Goal: Information Seeking & Learning: Find specific fact

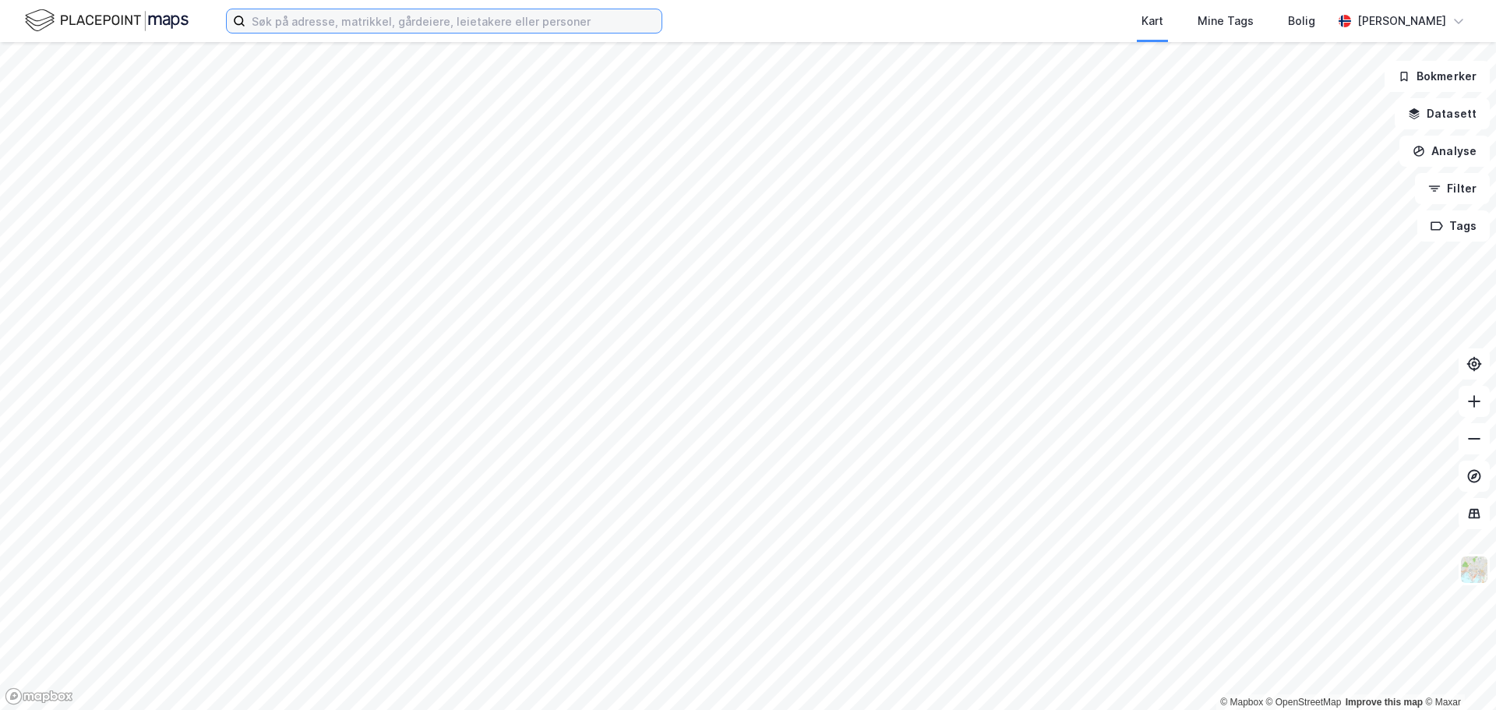
click at [522, 19] on input at bounding box center [454, 20] width 416 height 23
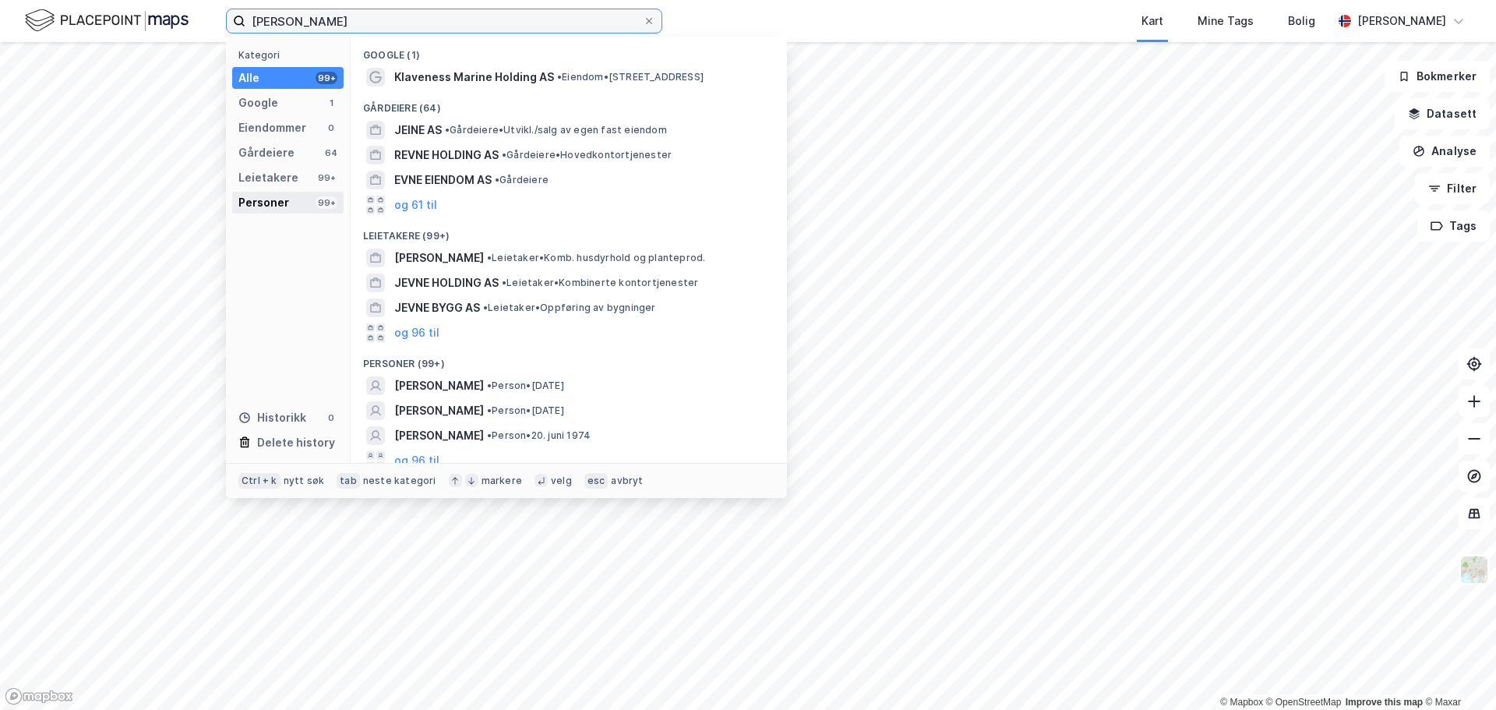
type input "anne jevne"
click at [274, 210] on div "Personer" at bounding box center [264, 202] width 51 height 19
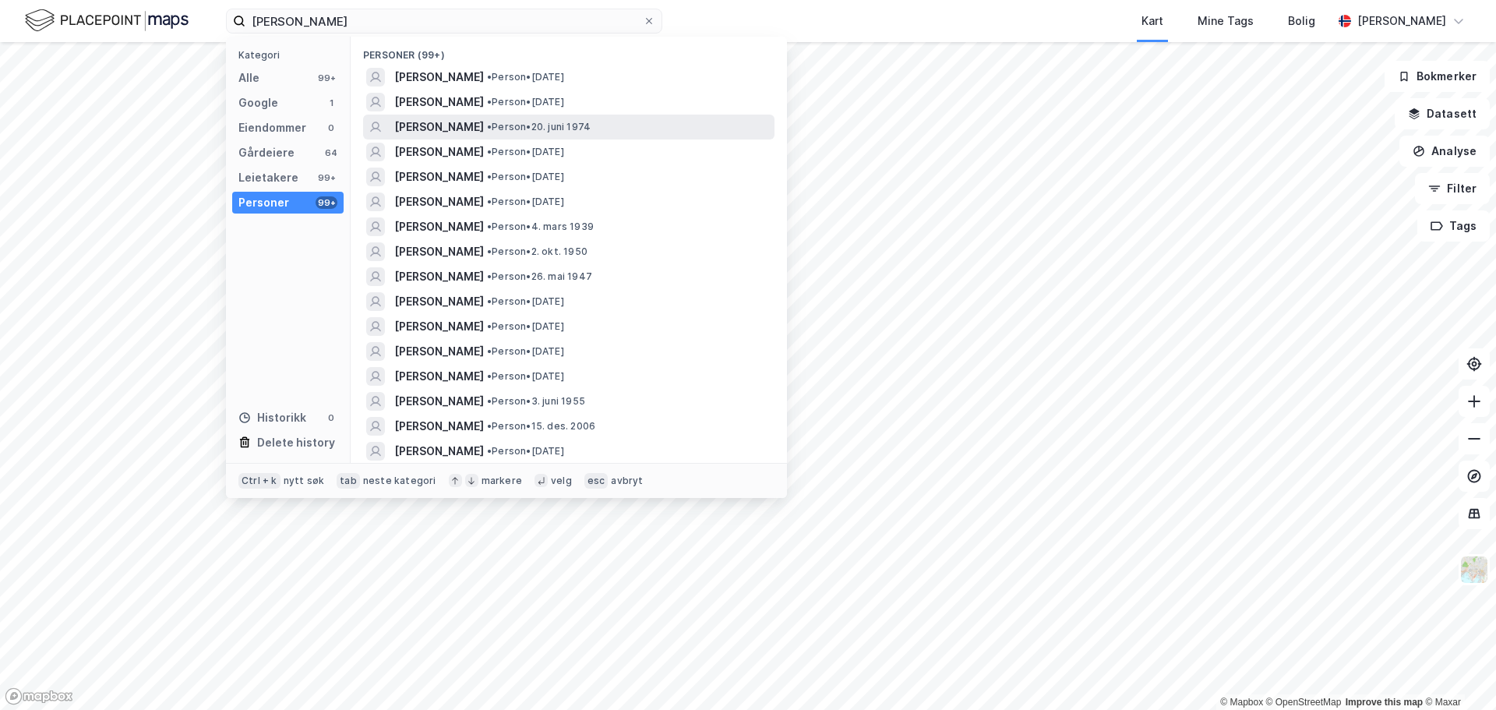
click at [430, 121] on span "ANNE JEVNE" at bounding box center [439, 127] width 90 height 19
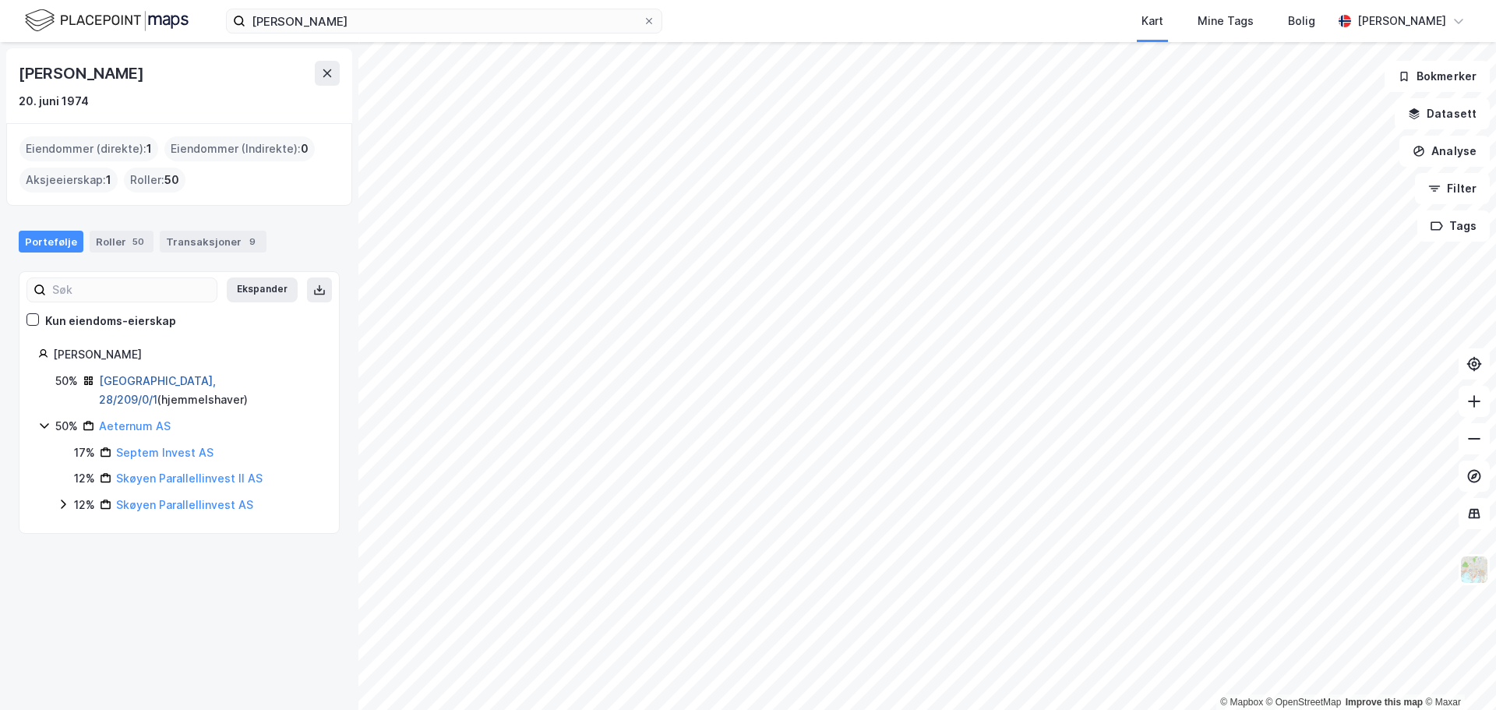
click at [125, 377] on link "Oslo, 28/209/0/1" at bounding box center [157, 390] width 117 height 32
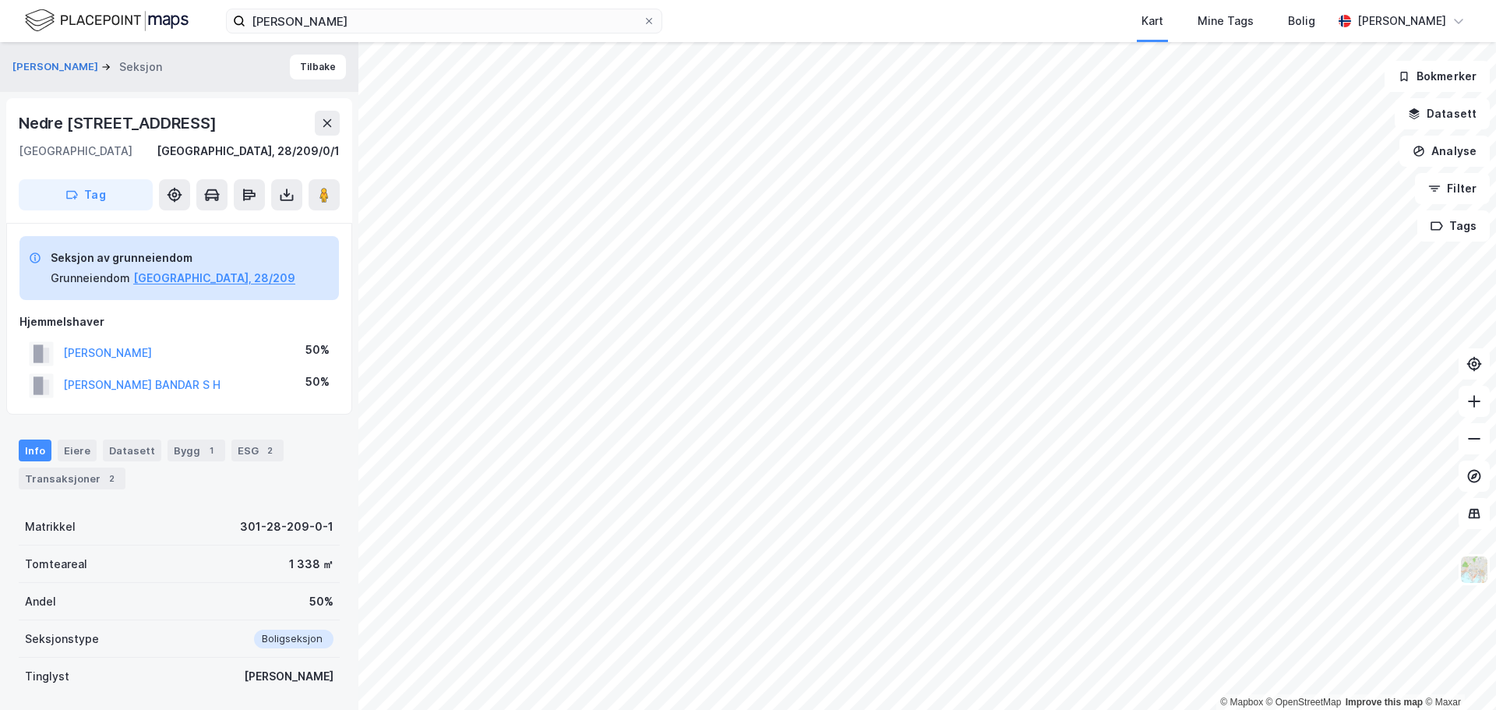
drag, startPoint x: 165, startPoint y: 387, endPoint x: 221, endPoint y: 347, distance: 68.6
click at [221, 347] on div "JEVNE ANNE 50%" at bounding box center [179, 353] width 320 height 32
click at [0, 0] on button "ABDUL-JAUWAD BANDAR S H" at bounding box center [0, 0] width 0 height 0
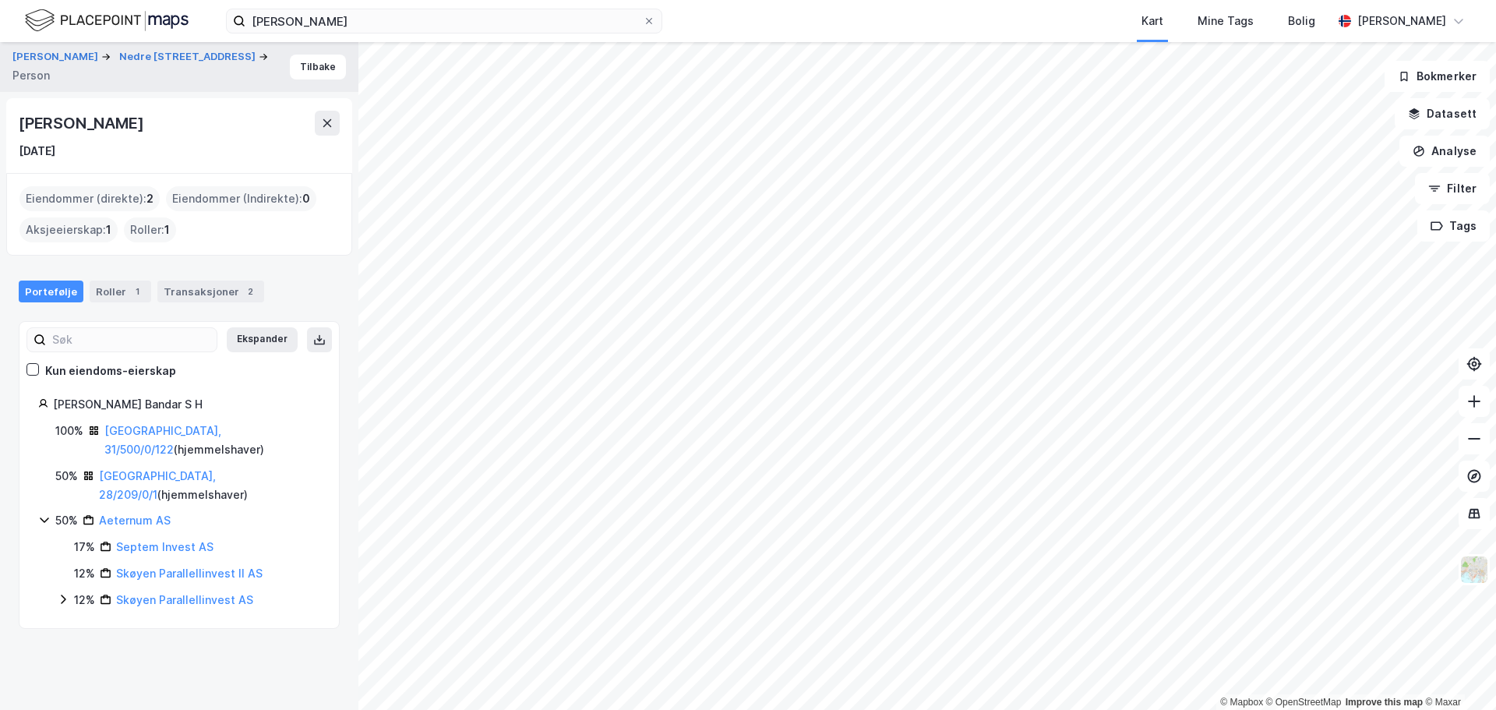
click at [169, 385] on div "© Mapbox © OpenStreetMap Improve this map © Maxar JEVNE ANNE Nedre Ullern Terra…" at bounding box center [748, 376] width 1496 height 668
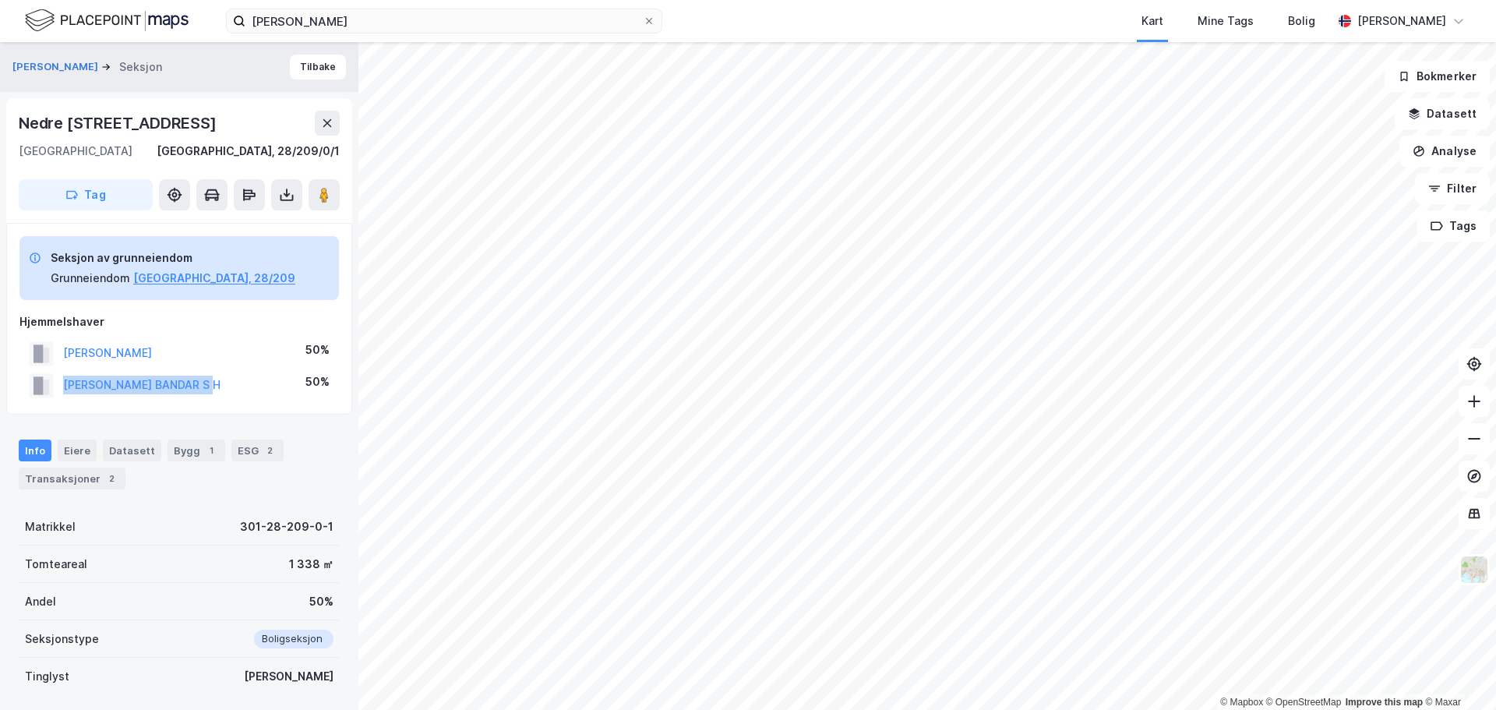
drag, startPoint x: 239, startPoint y: 387, endPoint x: 64, endPoint y: 400, distance: 175.0
click at [64, 400] on div "ABDUL-JAUWAD BANDAR S H 50%" at bounding box center [179, 385] width 320 height 32
click at [317, 194] on icon at bounding box center [324, 195] width 16 height 16
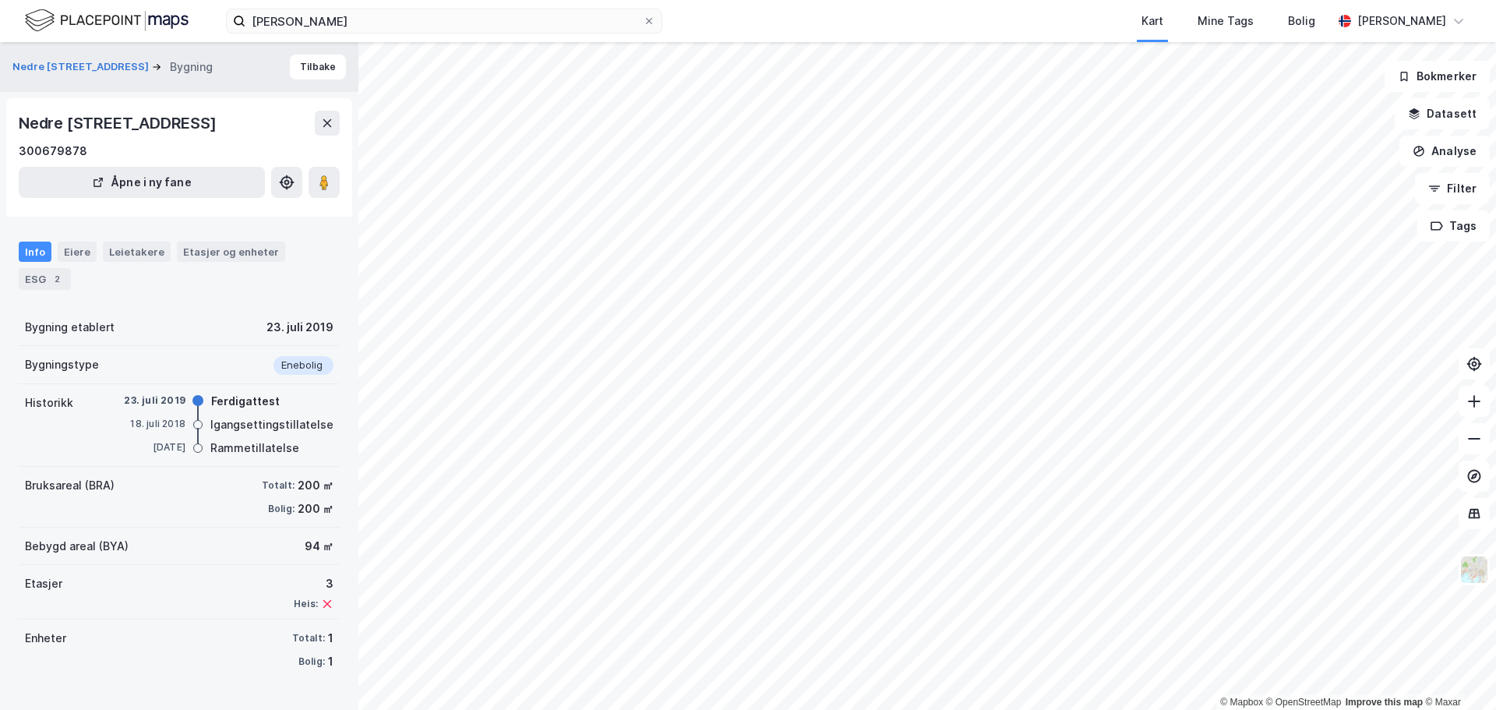
click at [95, 249] on div "Info Eiere Leietakere Etasjer og enheter ESG 2" at bounding box center [179, 266] width 321 height 48
click at [79, 253] on div "Eiere" at bounding box center [77, 252] width 39 height 20
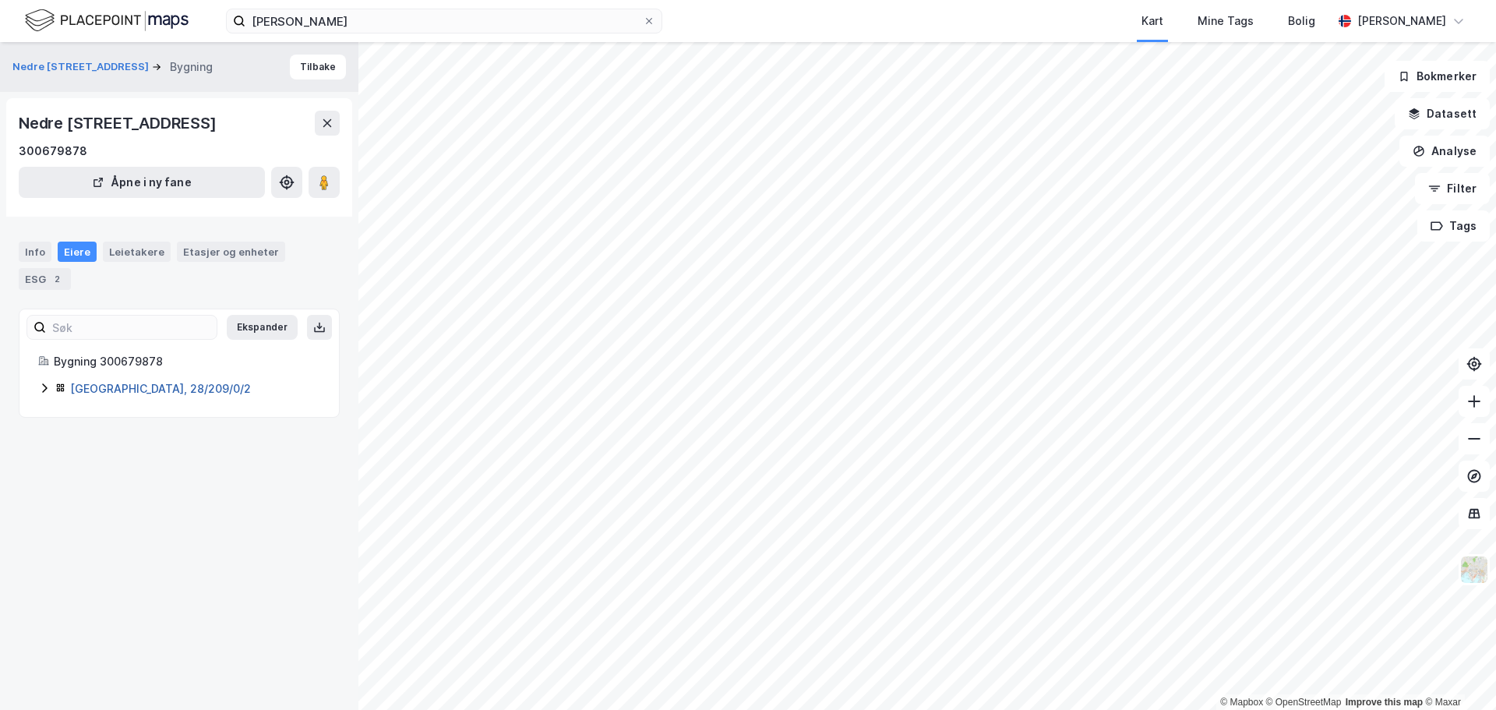
click at [75, 391] on link "Oslo, 28/209/0/2" at bounding box center [160, 388] width 181 height 13
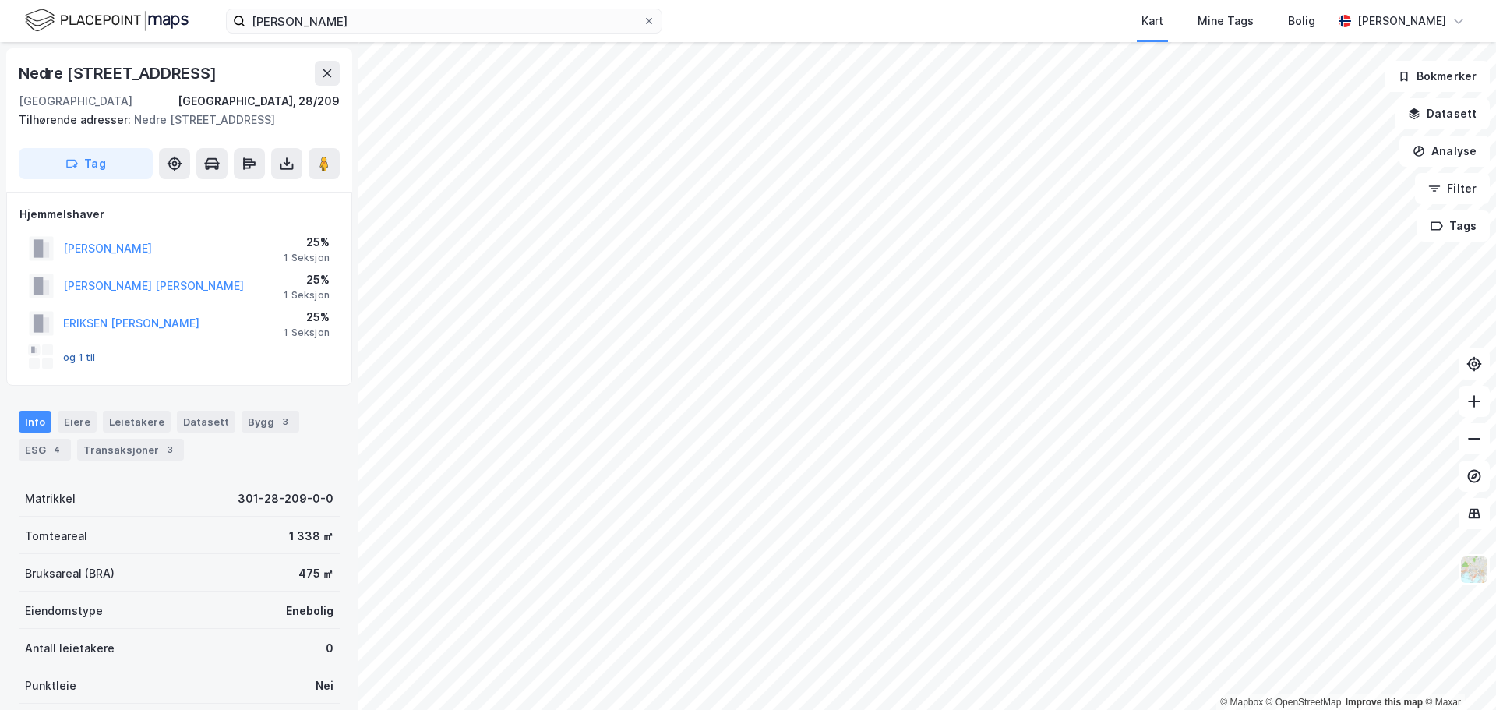
click at [0, 0] on button "og 1 til" at bounding box center [0, 0] width 0 height 0
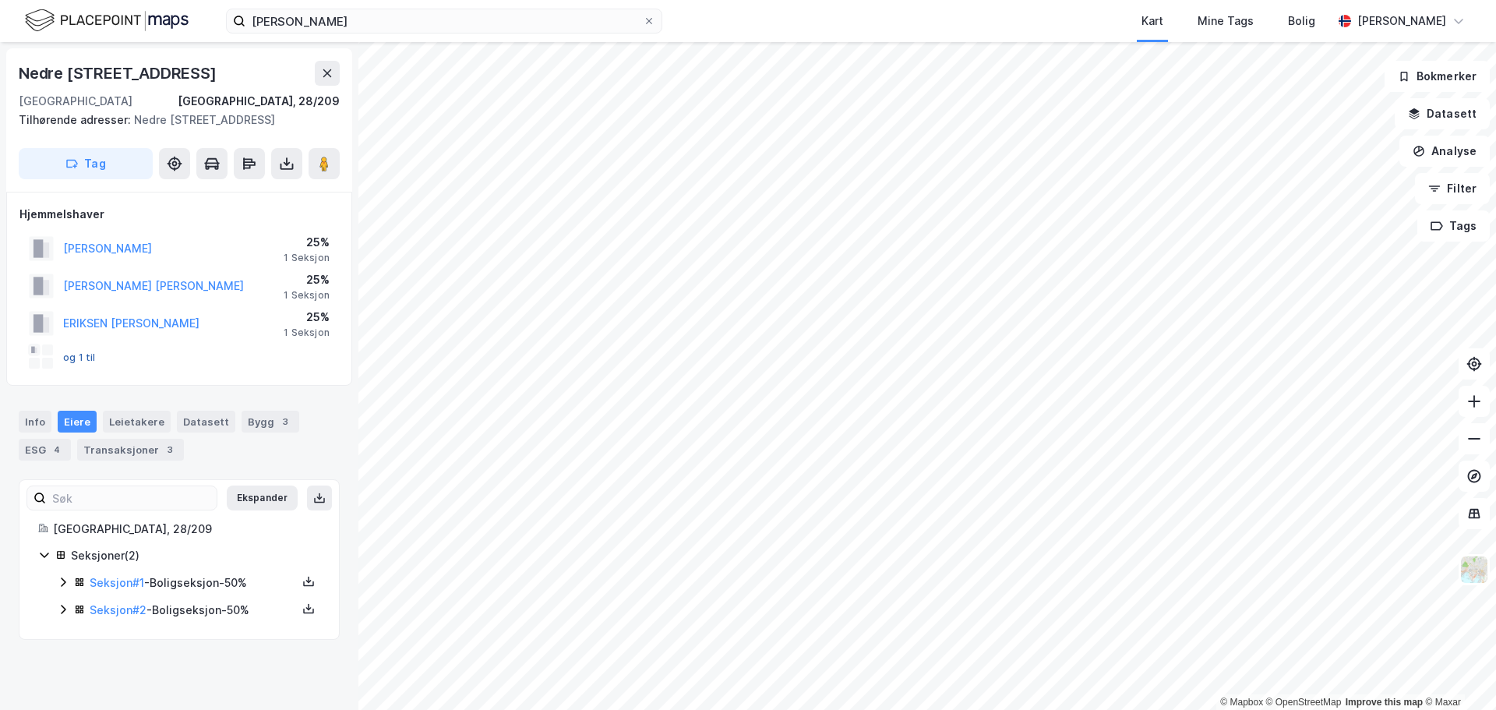
click at [0, 0] on button "og 1 til" at bounding box center [0, 0] width 0 height 0
click at [66, 613] on icon at bounding box center [63, 609] width 12 height 12
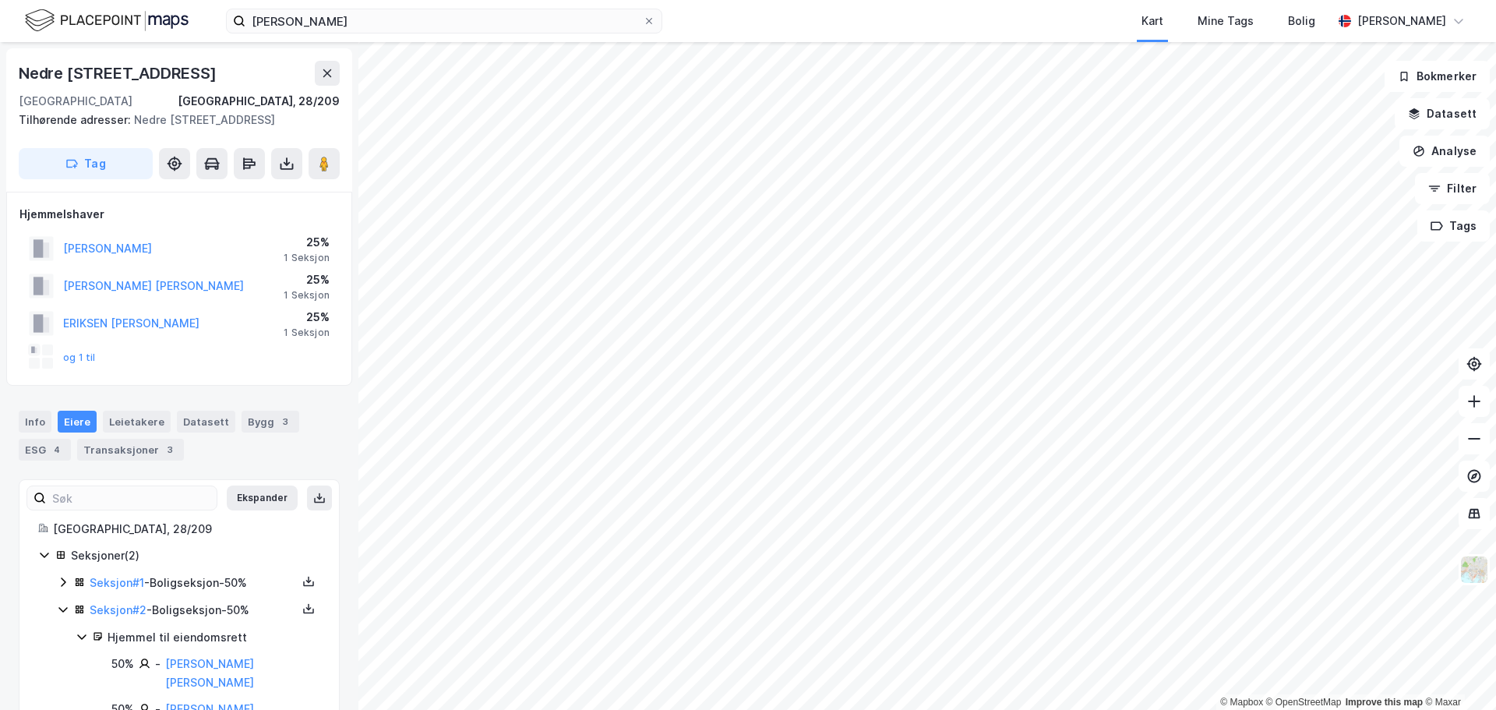
scroll to position [28, 0]
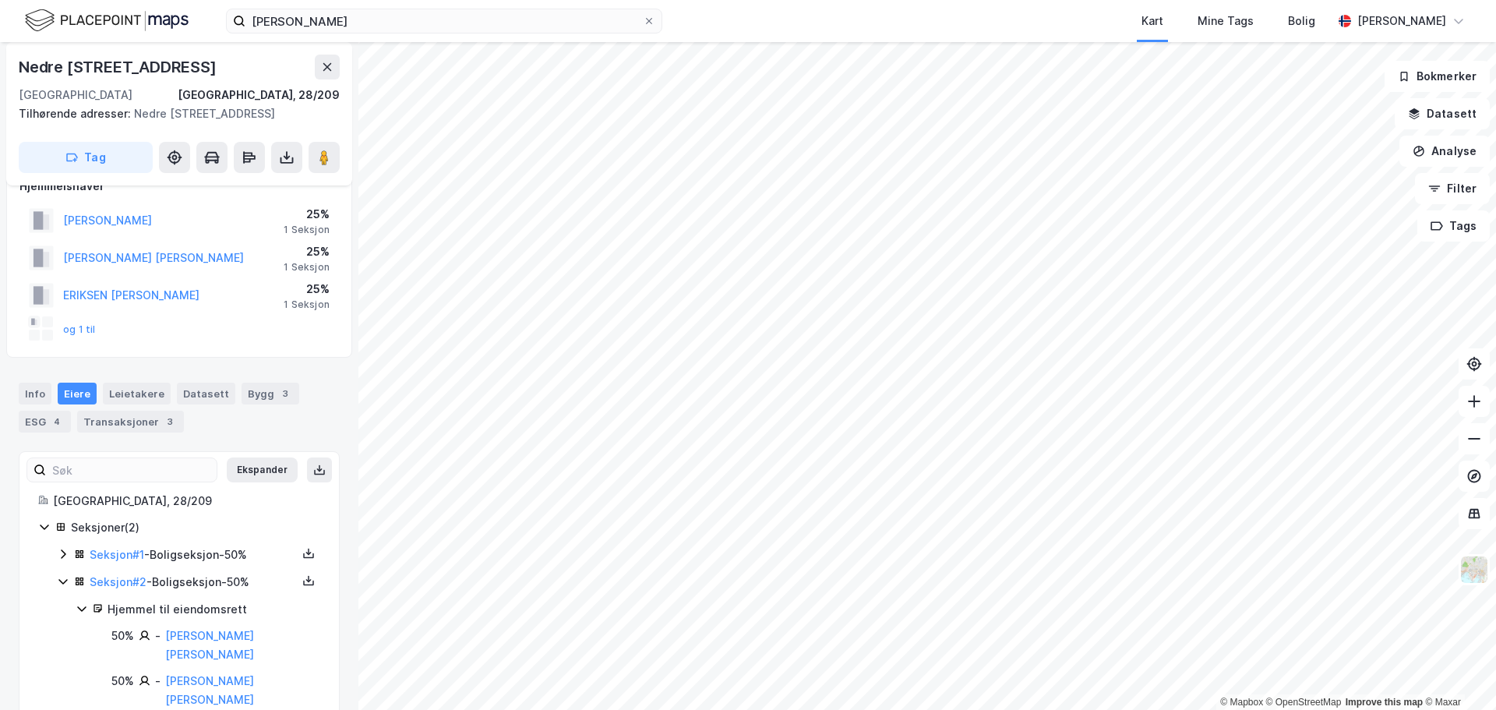
click at [59, 547] on div "Seksjon # 1 - Boligseksjon - 50%" at bounding box center [188, 555] width 263 height 19
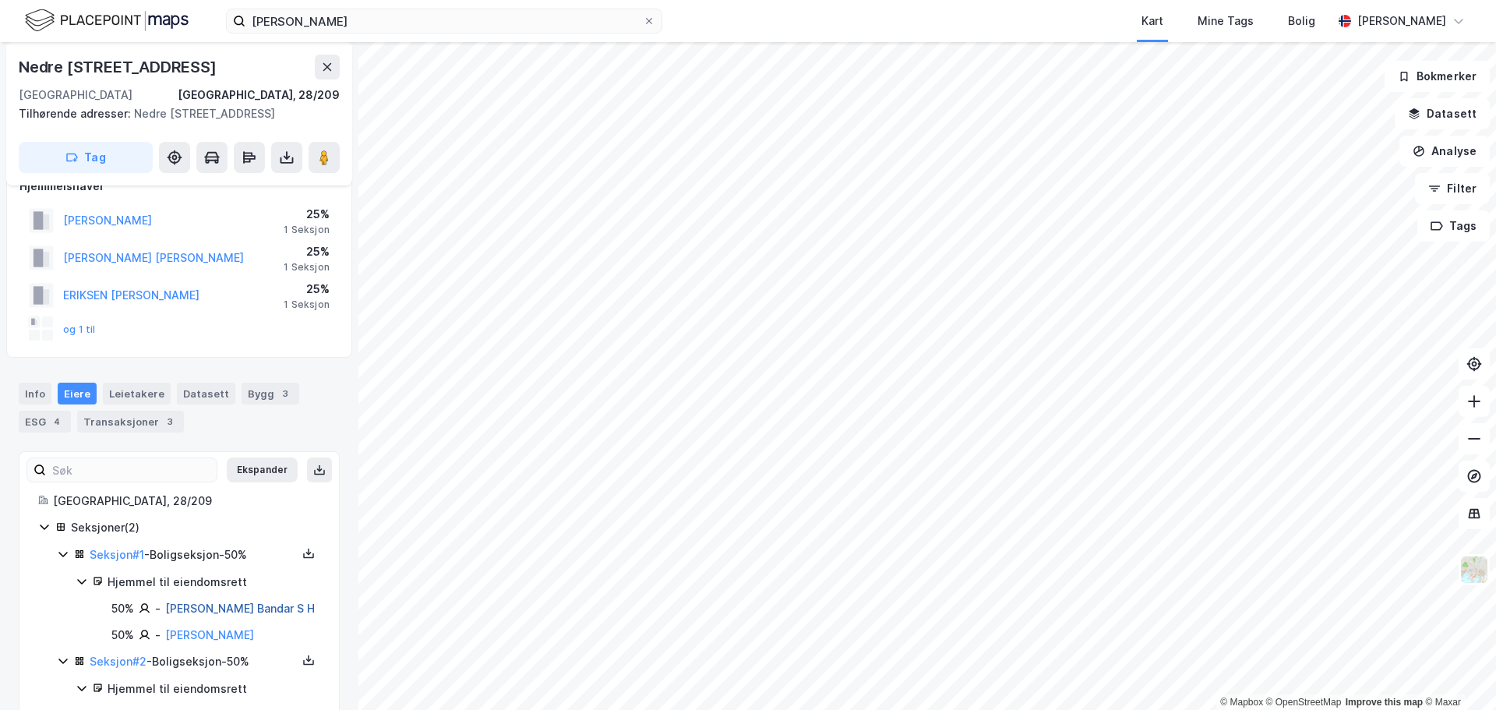
click at [231, 612] on link "Abdul-jauwad Bandar S H" at bounding box center [240, 608] width 150 height 13
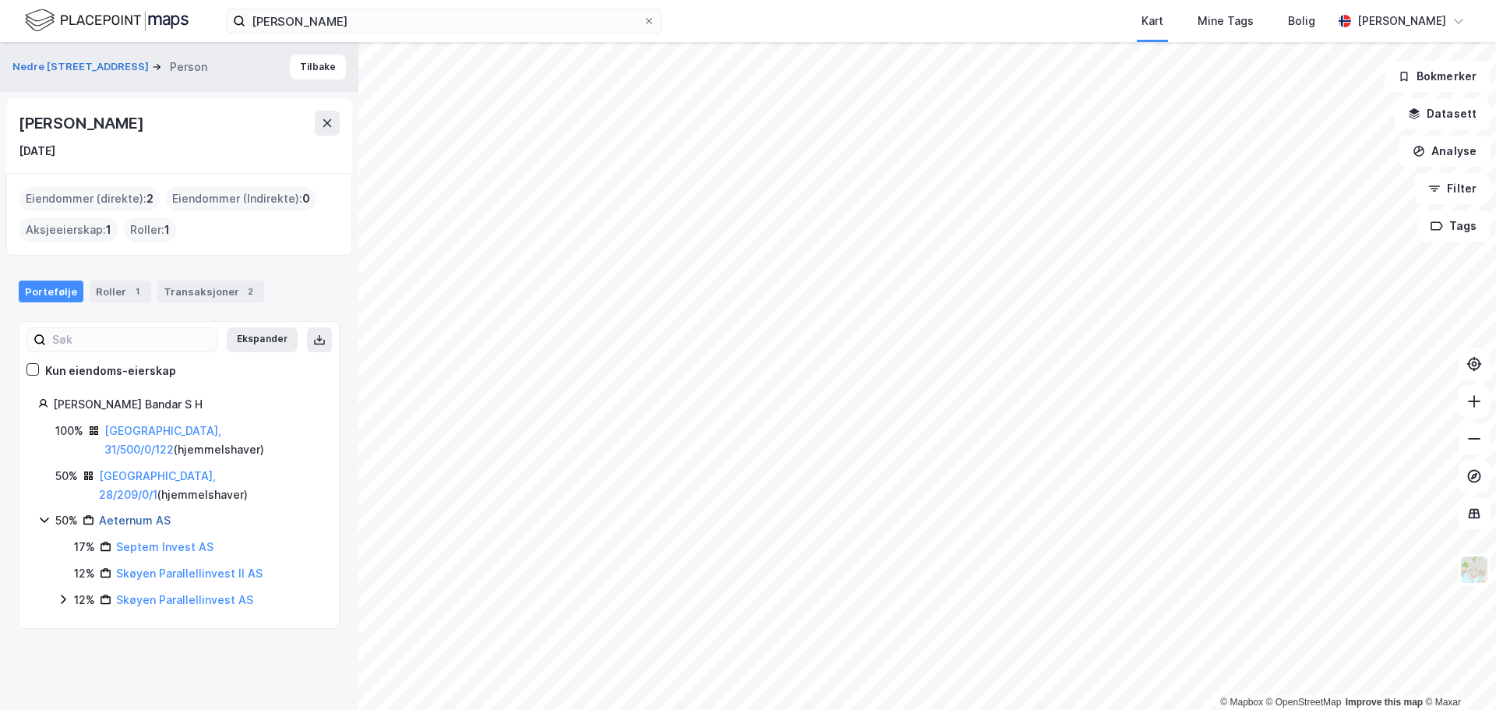
click at [140, 514] on link "Aeternum AS" at bounding box center [135, 520] width 72 height 13
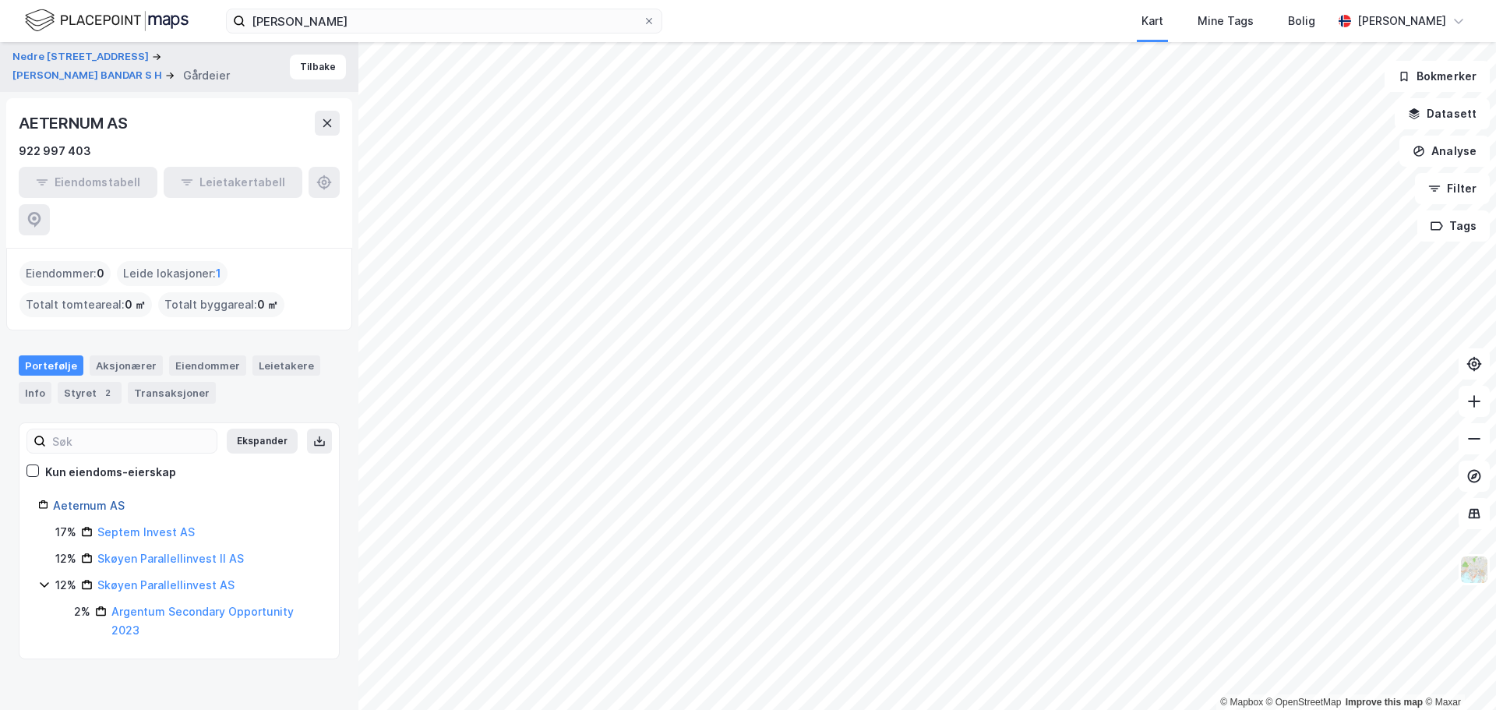
click at [86, 499] on link "Aeternum AS" at bounding box center [89, 505] width 72 height 13
click at [313, 65] on button "Tilbake" at bounding box center [318, 67] width 56 height 25
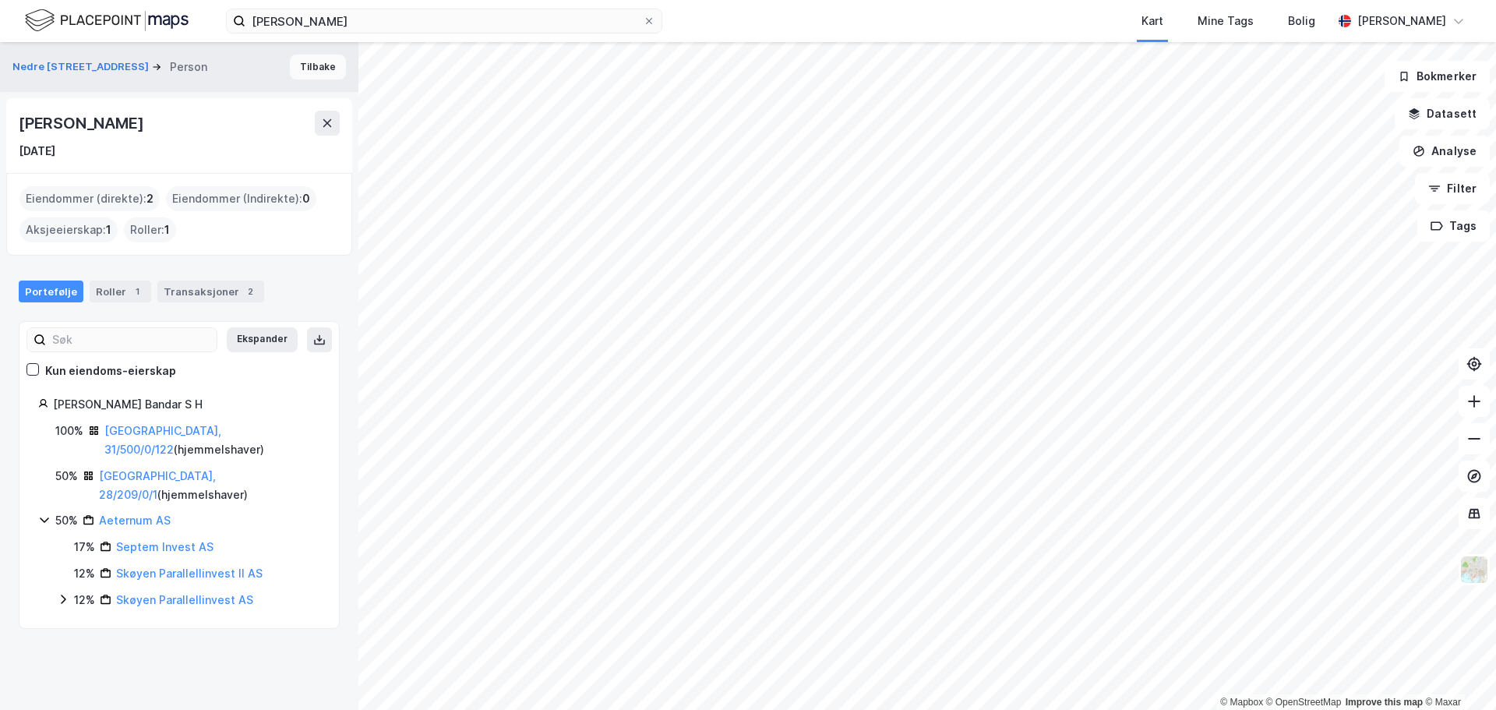
click at [295, 64] on button "Tilbake" at bounding box center [318, 67] width 56 height 25
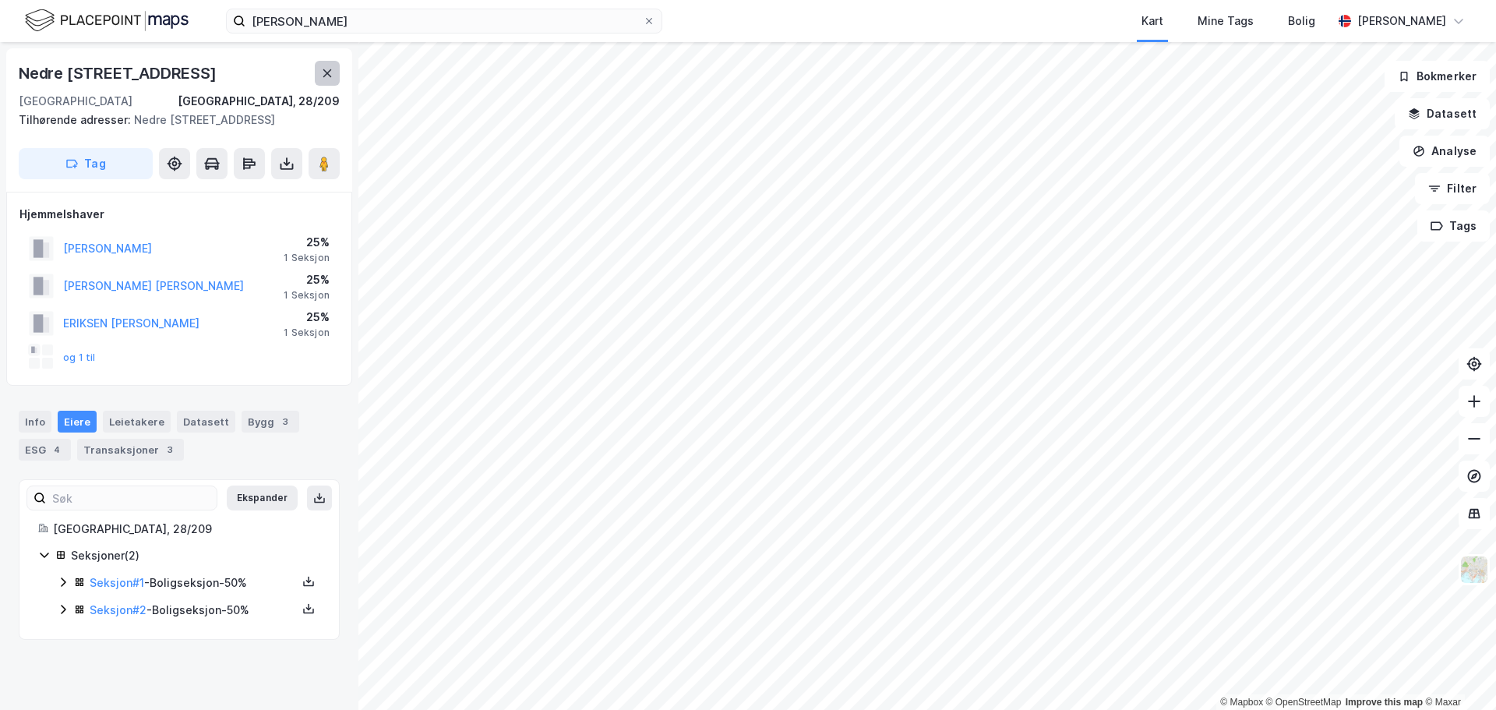
click at [328, 72] on icon at bounding box center [327, 73] width 9 height 8
click at [37, 415] on div "Info" at bounding box center [35, 422] width 33 height 22
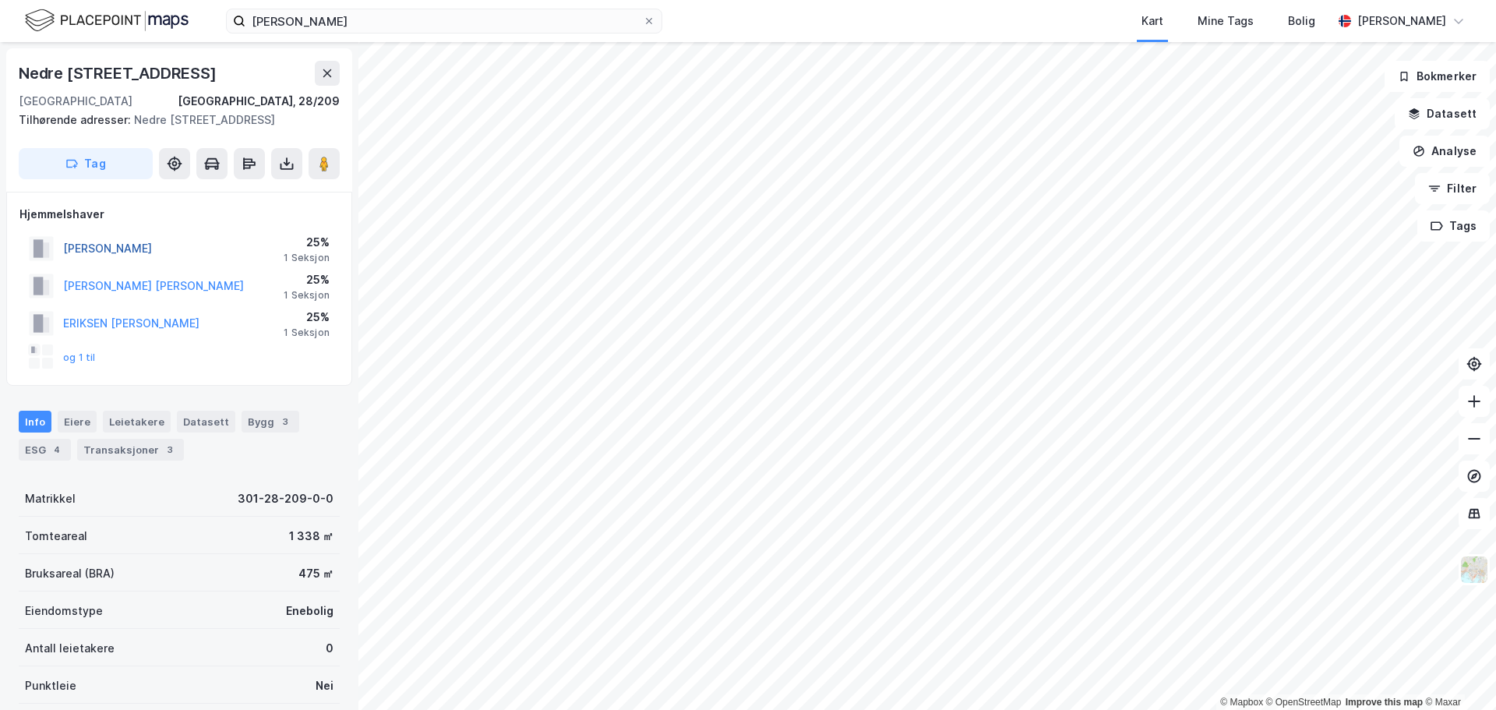
click at [0, 0] on button "JEVNE ANNE" at bounding box center [0, 0] width 0 height 0
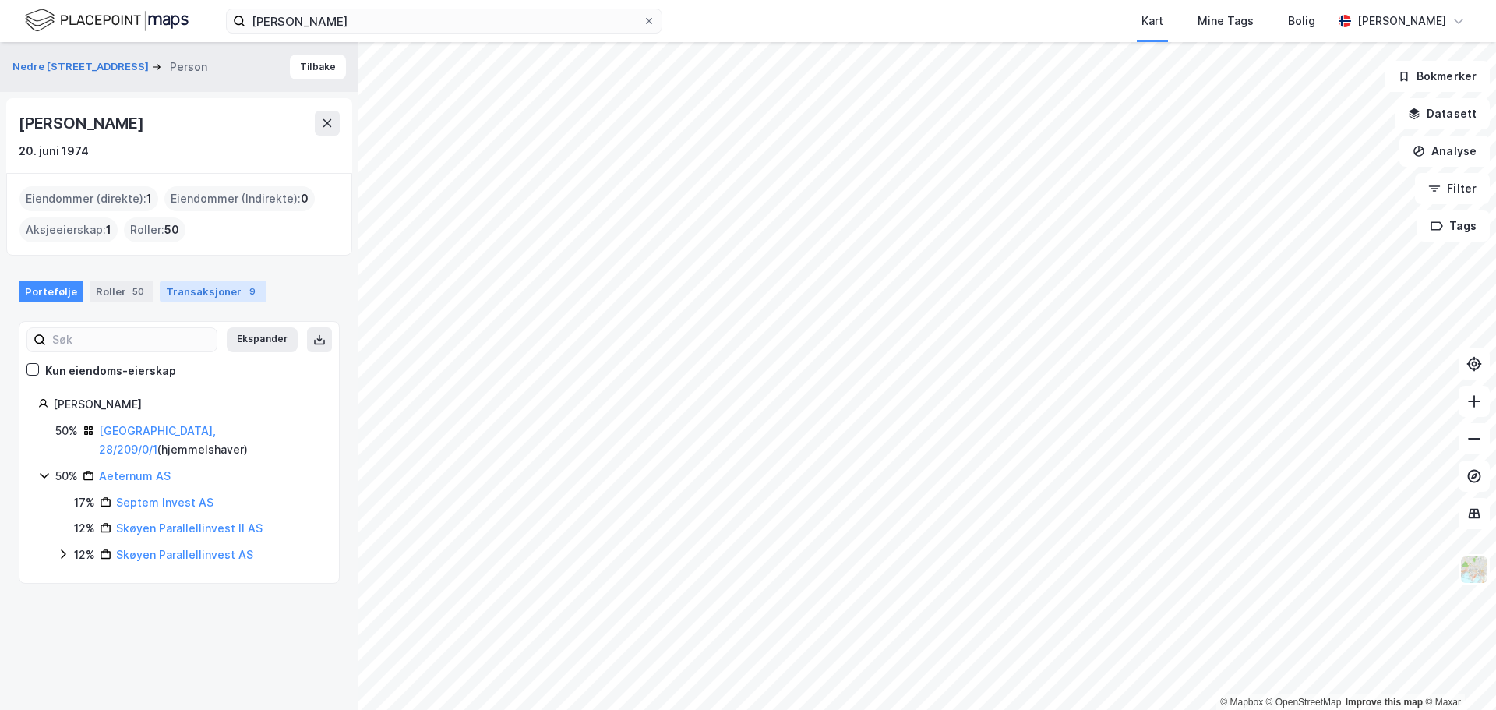
click at [224, 293] on div "Transaksjoner 9" at bounding box center [213, 292] width 107 height 22
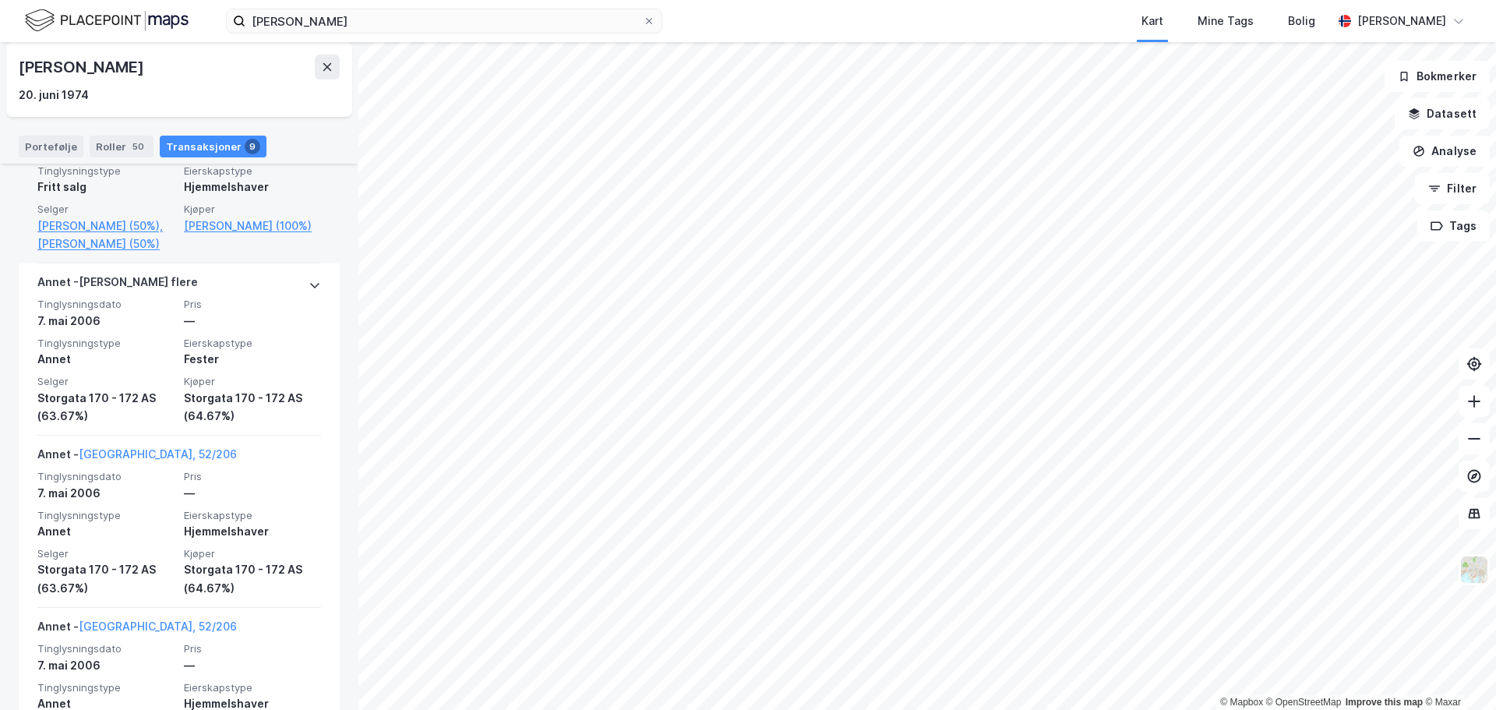
scroll to position [1006, 0]
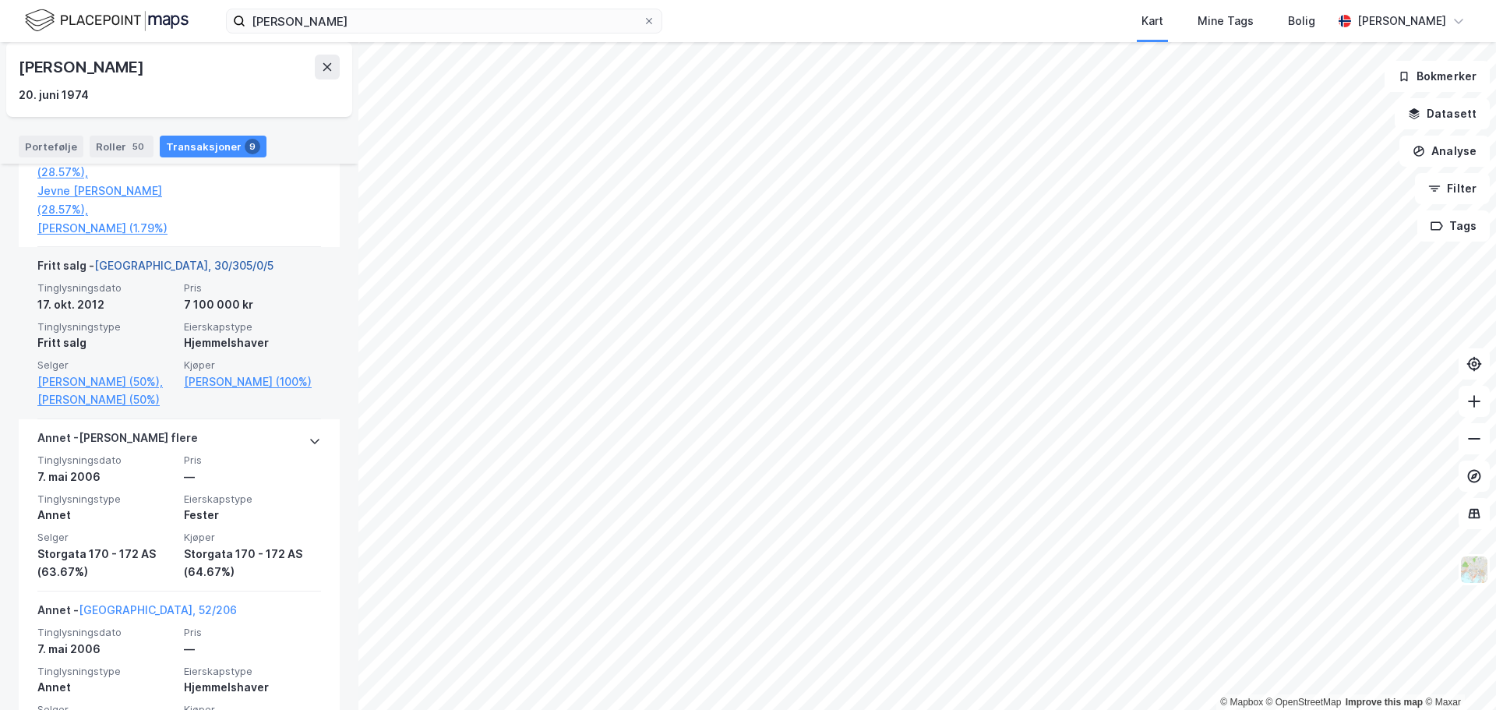
click at [118, 259] on link "Oslo, 30/305/0/5" at bounding box center [183, 265] width 179 height 13
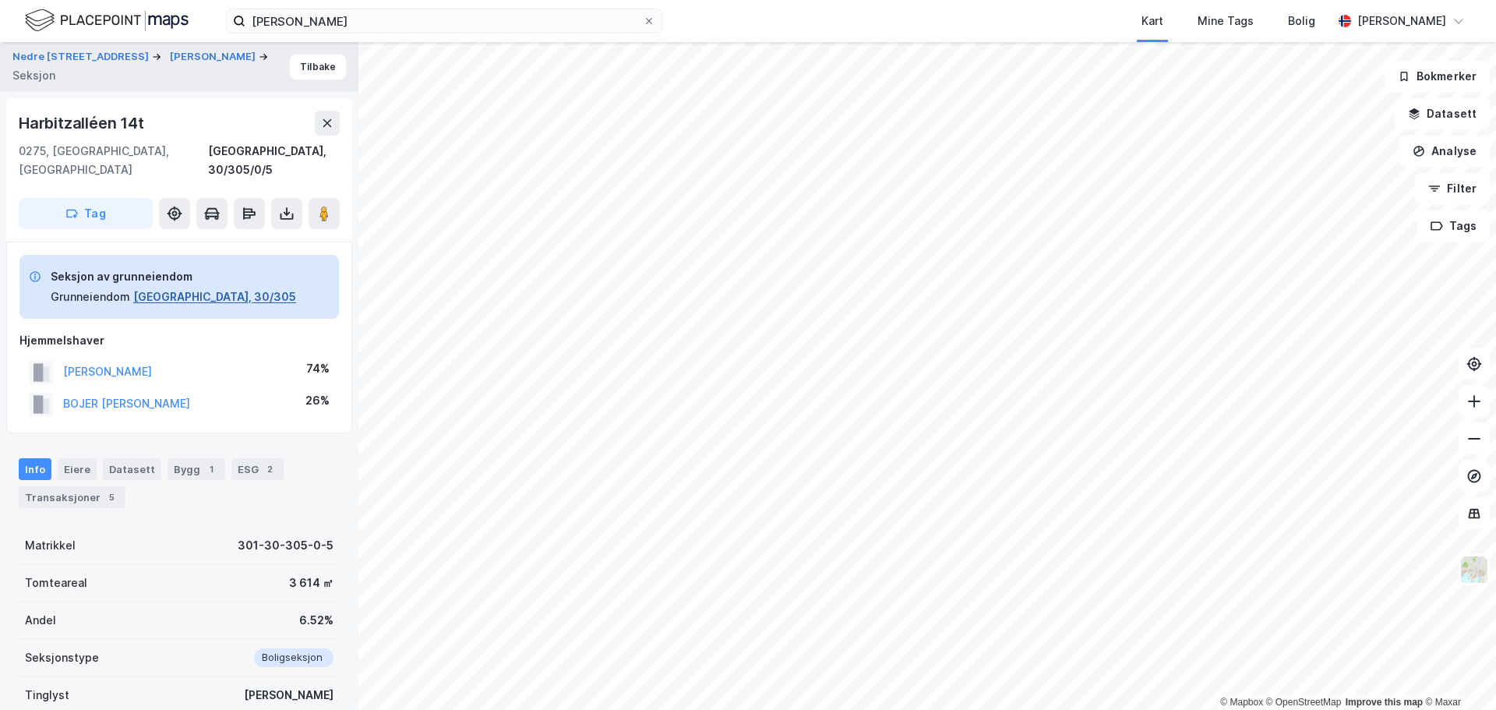
scroll to position [28, 0]
